Goal: Information Seeking & Learning: Learn about a topic

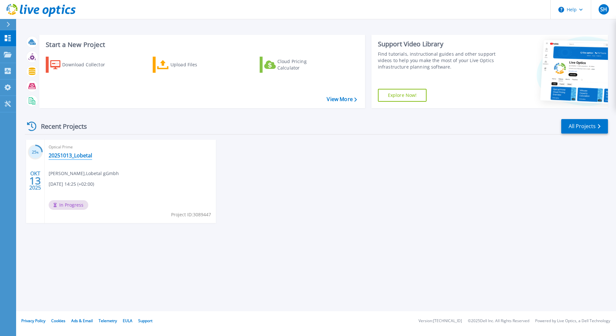
click at [53, 158] on link "20251013_Lobetal" at bounding box center [71, 155] width 44 height 6
click at [73, 155] on link "20251013_Lobetal" at bounding box center [71, 155] width 44 height 6
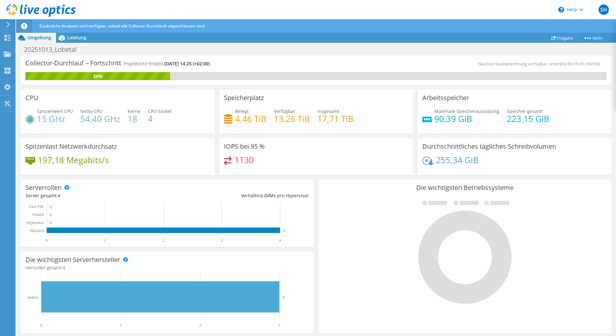
scroll to position [64, 0]
click at [70, 36] on span "Leistung" at bounding box center [76, 37] width 19 height 6
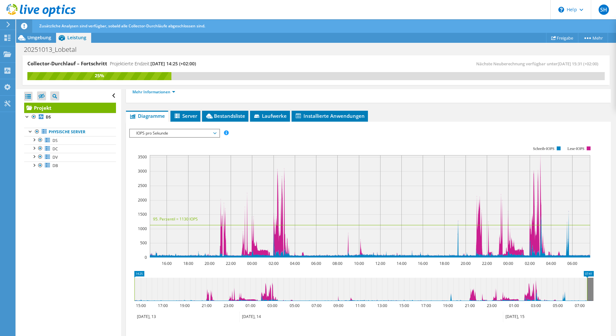
scroll to position [129, 0]
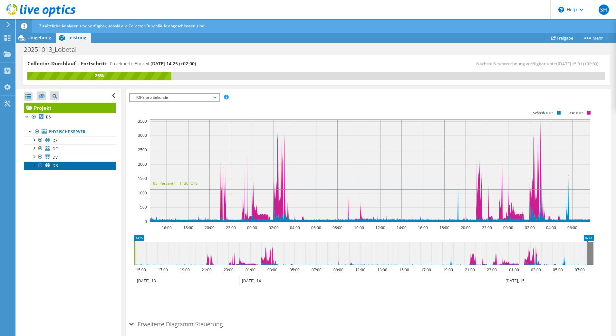
click at [53, 166] on span "DB" at bounding box center [55, 165] width 5 height 5
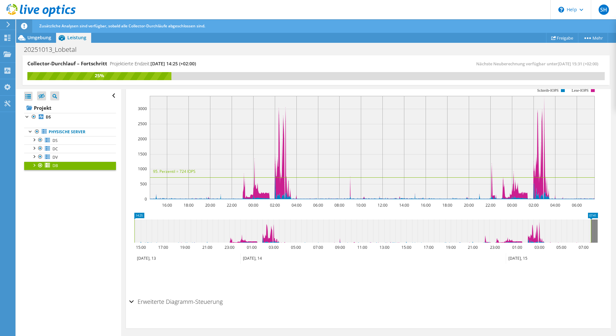
scroll to position [93, 0]
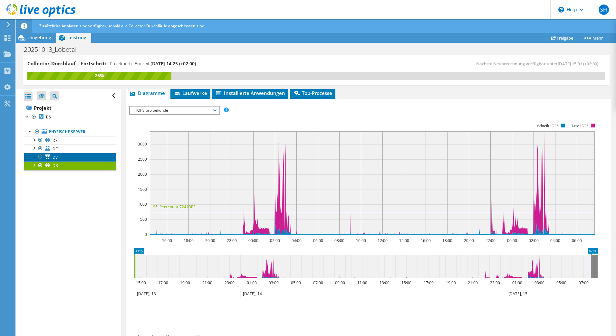
click at [56, 160] on span "DV" at bounding box center [55, 157] width 5 height 5
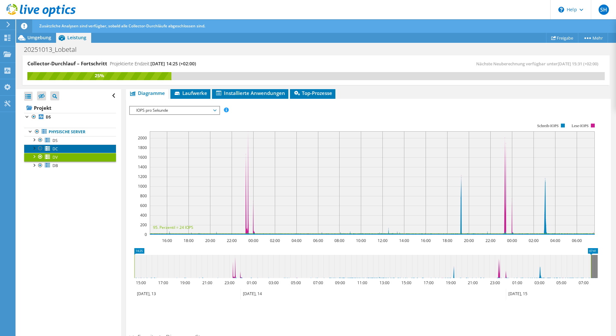
click at [61, 152] on link "DC" at bounding box center [70, 149] width 92 height 8
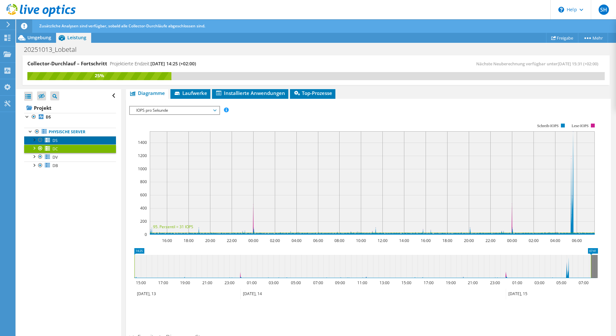
click at [64, 139] on link "DS" at bounding box center [70, 140] width 92 height 8
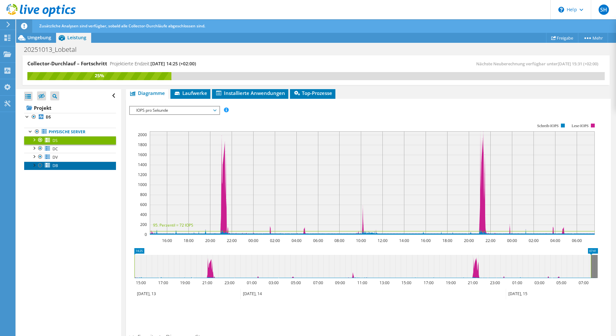
click at [63, 164] on link "DB" at bounding box center [70, 166] width 92 height 8
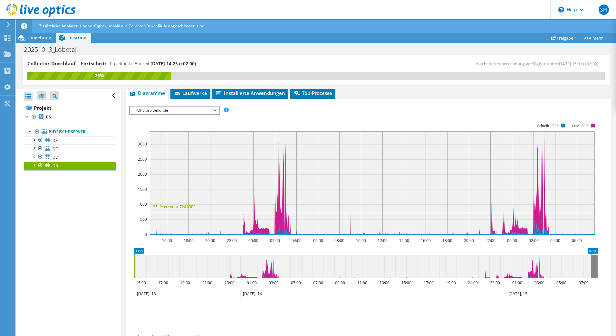
click at [34, 164] on div at bounding box center [34, 165] width 6 height 6
click at [60, 180] on link "1 E:" at bounding box center [70, 183] width 92 height 8
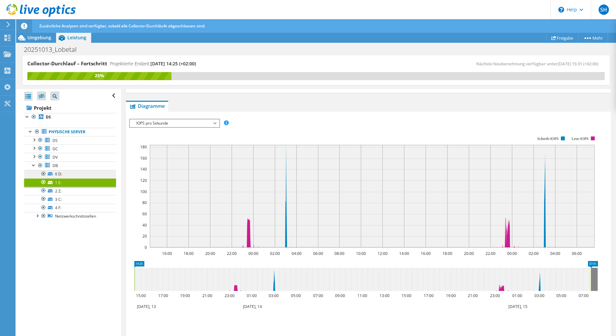
scroll to position [106, 0]
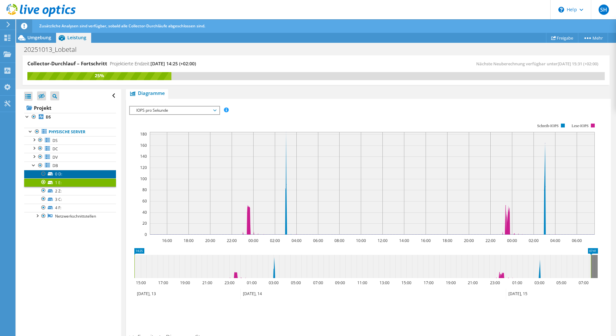
click at [66, 175] on link "0 D:" at bounding box center [70, 174] width 92 height 8
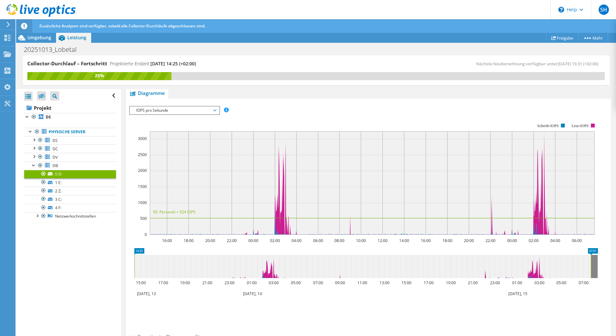
click at [196, 111] on span "IOPS pro Sekunde" at bounding box center [174, 111] width 83 height 8
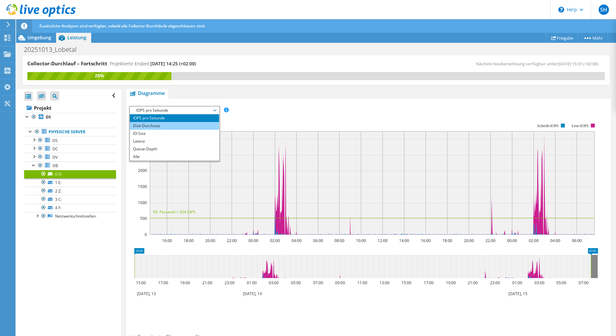
click at [187, 125] on li "Disk-Durchsatz" at bounding box center [174, 126] width 89 height 8
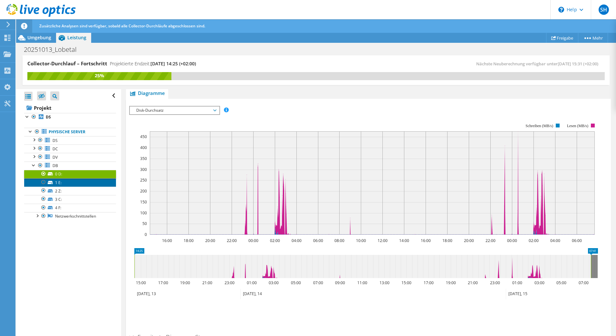
click at [56, 181] on link "1 E:" at bounding box center [70, 183] width 92 height 8
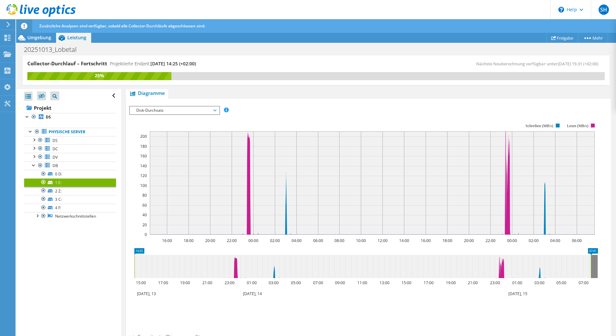
click at [372, 105] on div "IOPS pro Sekunde Disk-Durchsatz IO-Size Latenz Queue-Depth CPU-Prozentwert Arbe…" at bounding box center [368, 217] width 479 height 228
click at [61, 173] on link "0 D:" at bounding box center [70, 174] width 92 height 8
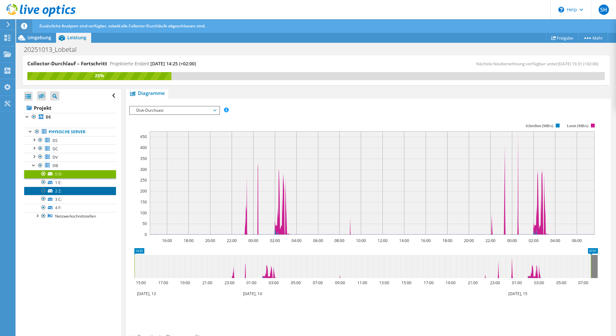
click at [64, 191] on link "2 Z:" at bounding box center [70, 191] width 92 height 8
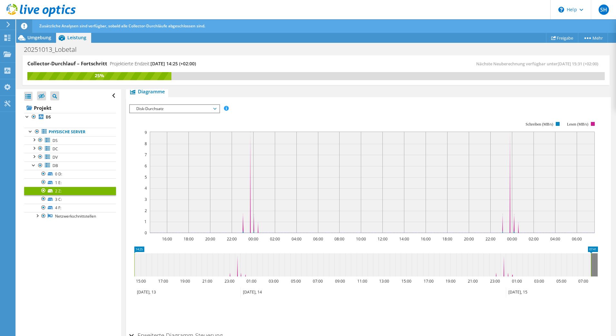
click at [66, 195] on link "2 Z:" at bounding box center [70, 191] width 92 height 8
click at [66, 198] on link "3 C:" at bounding box center [70, 199] width 92 height 8
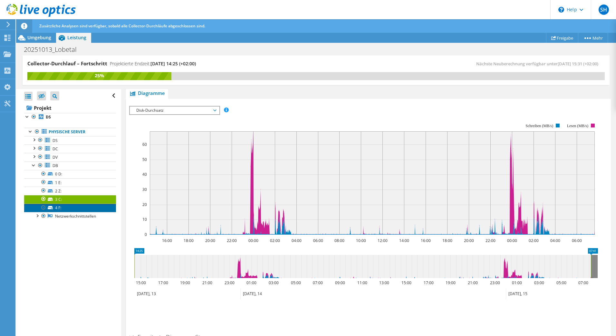
click at [65, 205] on link "4 F:" at bounding box center [70, 208] width 92 height 8
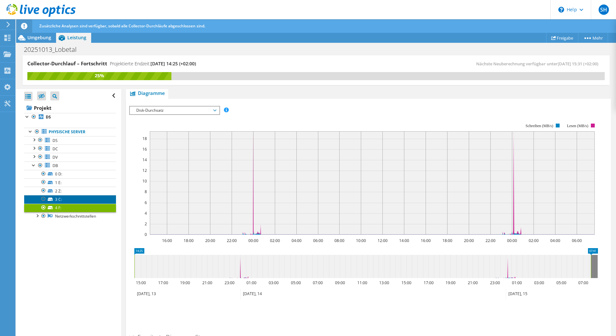
click at [63, 199] on link "3 C:" at bounding box center [70, 199] width 92 height 8
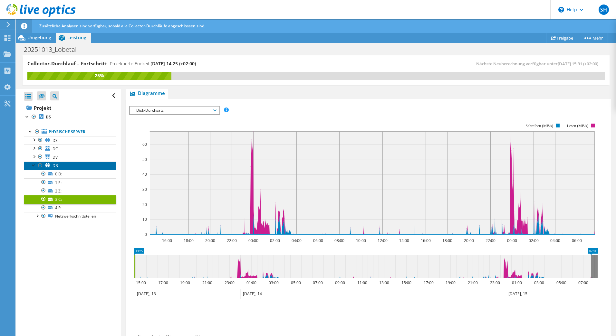
click at [73, 168] on link "DB" at bounding box center [70, 166] width 92 height 8
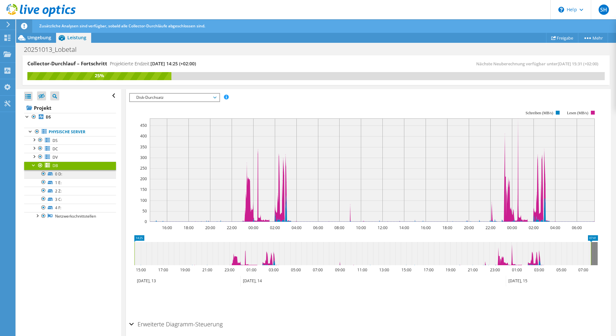
scroll to position [93, 0]
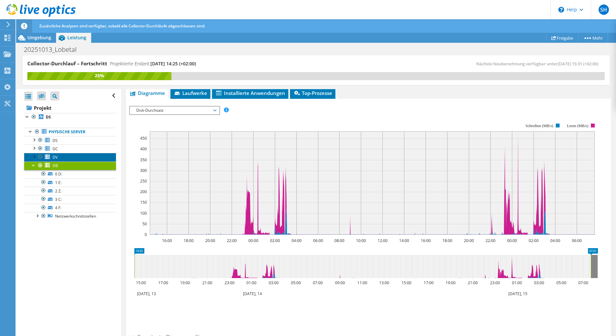
click at [62, 159] on link "DV" at bounding box center [70, 157] width 92 height 8
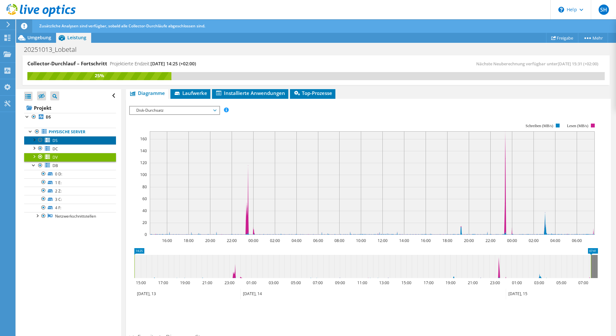
click at [51, 137] on link "DS" at bounding box center [70, 140] width 92 height 8
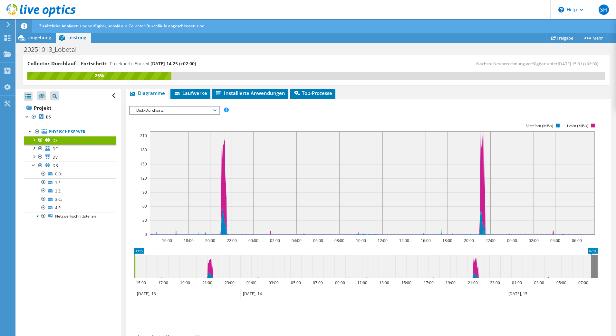
click at [34, 139] on div at bounding box center [34, 139] width 6 height 6
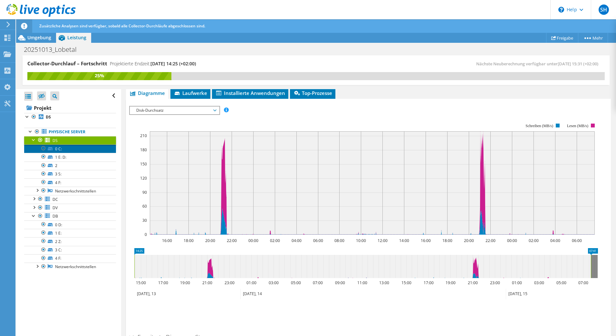
click at [69, 152] on link "0 C:" at bounding box center [70, 149] width 92 height 8
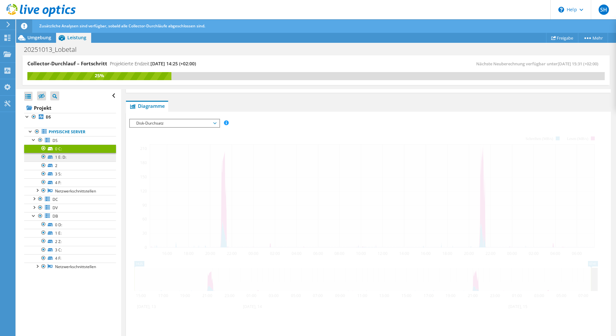
scroll to position [106, 0]
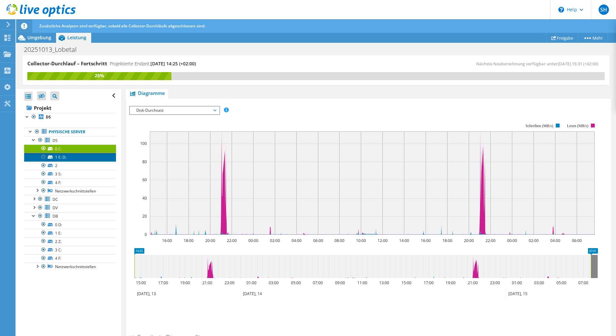
click at [73, 154] on link "1 E: D:" at bounding box center [70, 157] width 92 height 8
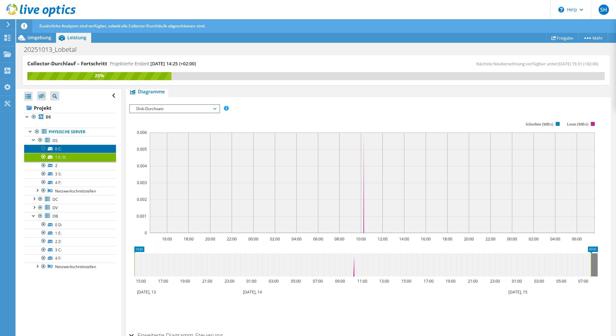
click at [76, 150] on link "0 C:" at bounding box center [70, 149] width 92 height 8
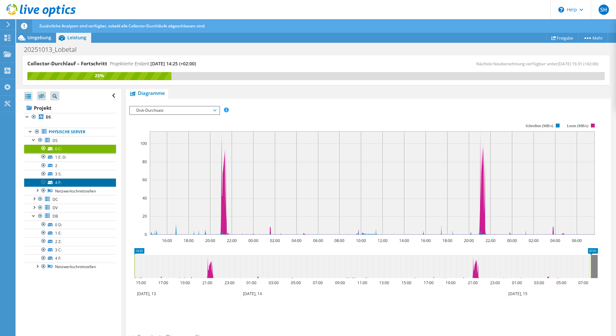
click at [60, 184] on link "4 F:" at bounding box center [70, 183] width 92 height 8
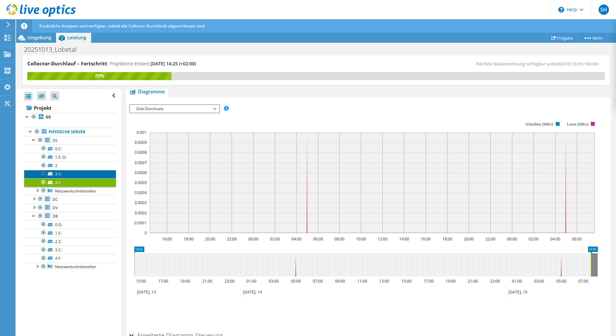
click at [82, 171] on link "3 S:" at bounding box center [70, 174] width 92 height 8
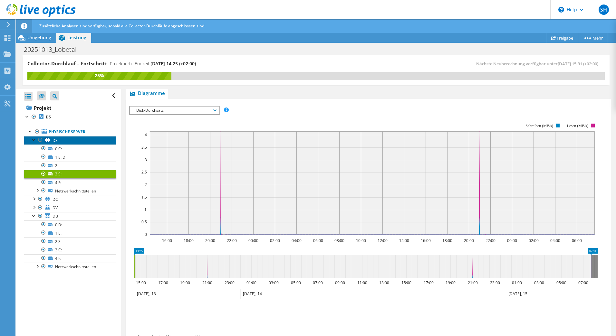
click at [62, 139] on link "DS" at bounding box center [70, 140] width 92 height 8
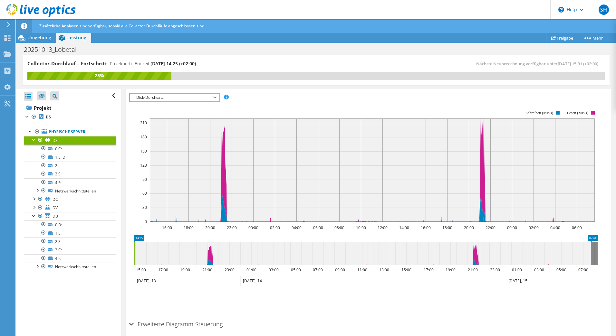
scroll to position [93, 0]
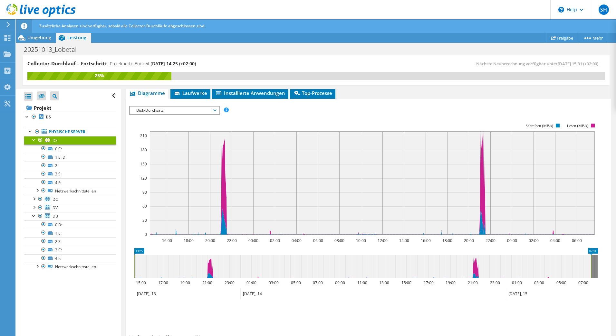
click at [35, 138] on div at bounding box center [34, 139] width 6 height 6
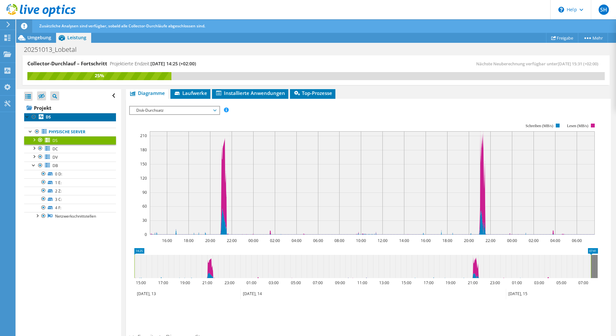
click at [58, 120] on link "DS" at bounding box center [70, 117] width 92 height 8
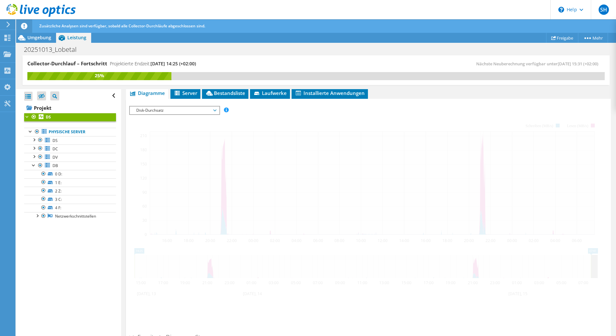
scroll to position [111, 0]
